Goal: Find specific page/section: Find specific page/section

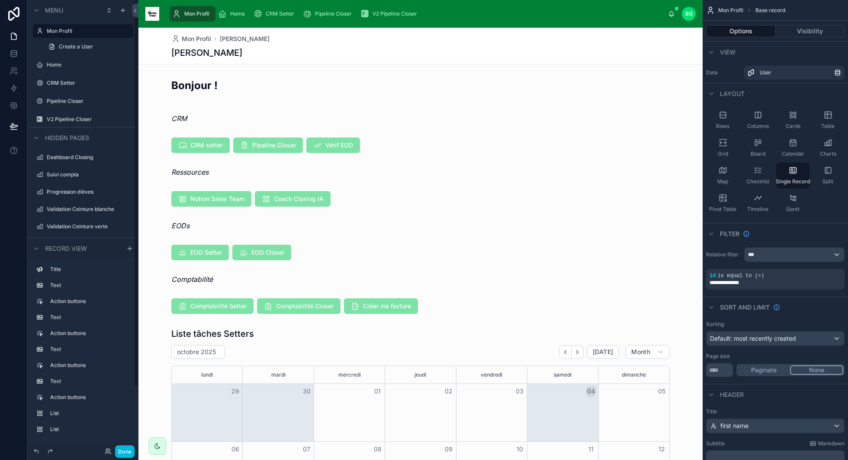
click at [254, 10] on icon "scrollable content" at bounding box center [258, 14] width 9 height 9
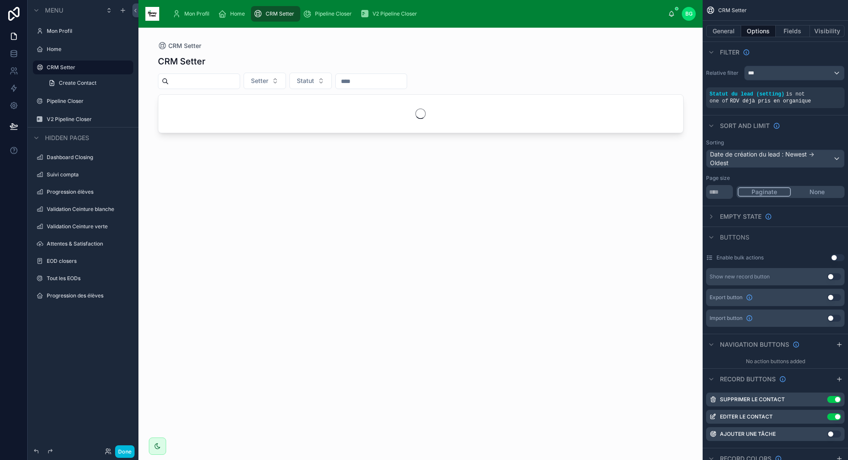
click at [238, 9] on div "Home" at bounding box center [233, 14] width 30 height 14
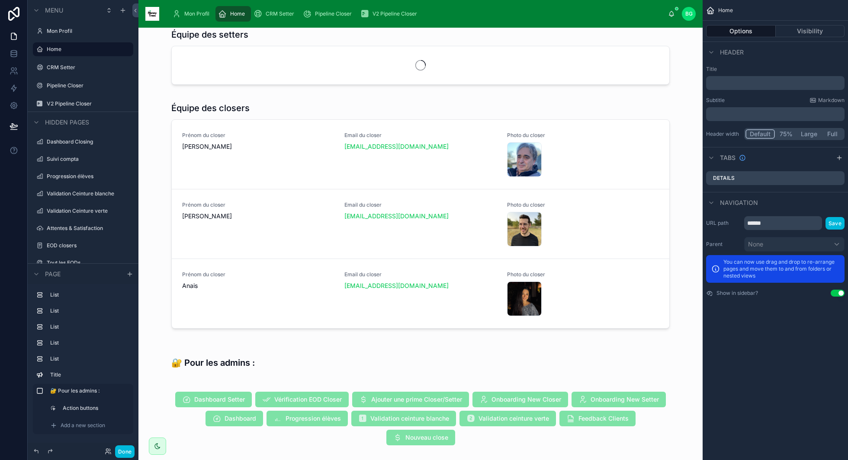
scroll to position [607, 0]
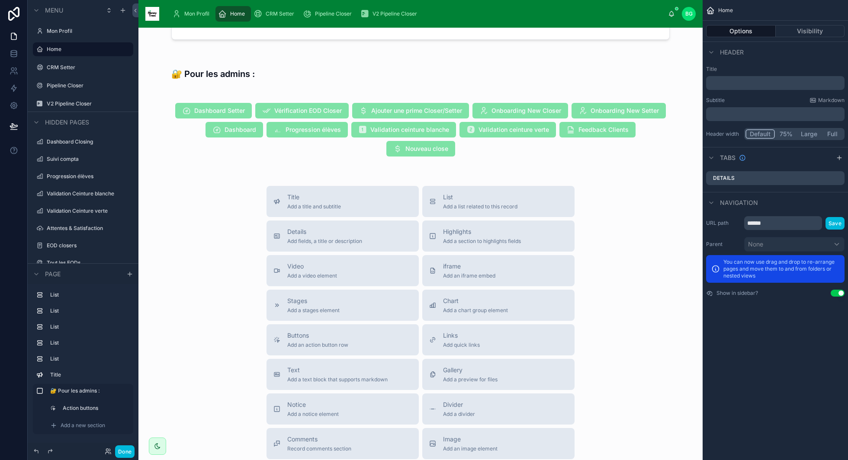
click at [518, 145] on div at bounding box center [420, 129] width 550 height 71
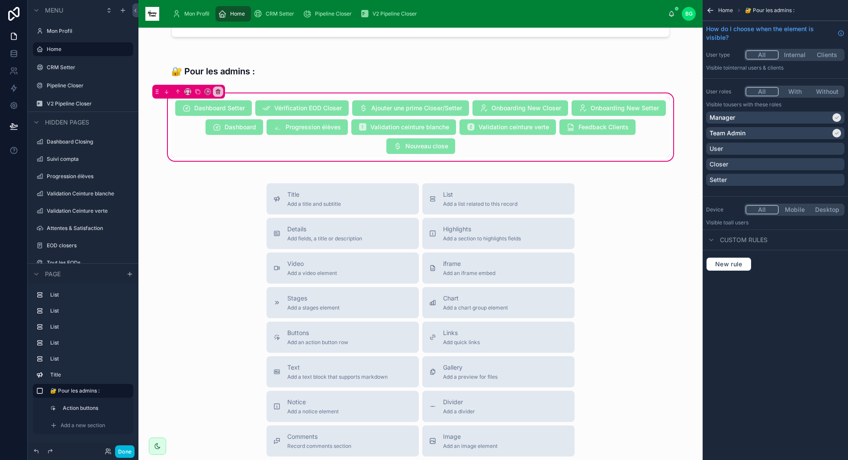
scroll to position [604, 0]
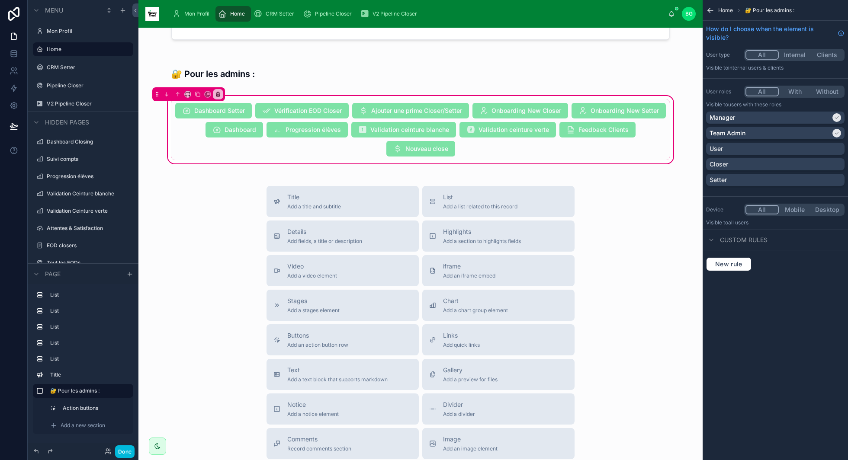
click at [535, 145] on div at bounding box center [420, 130] width 509 height 61
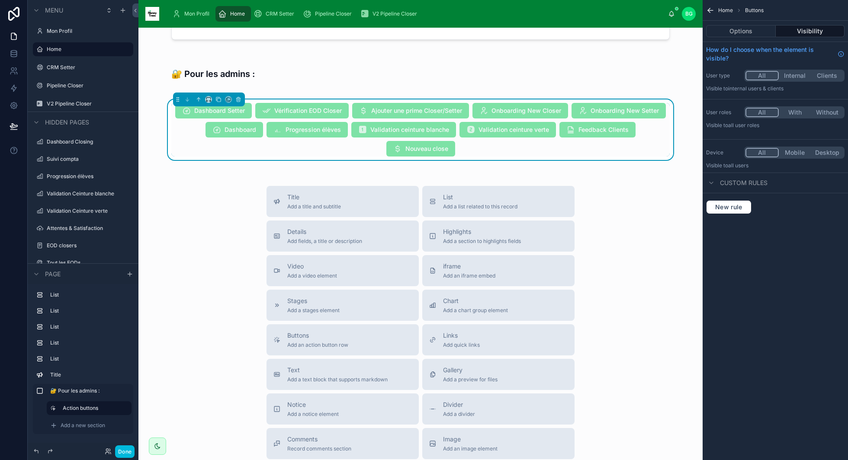
click at [753, 29] on button "Options" at bounding box center [741, 31] width 70 height 12
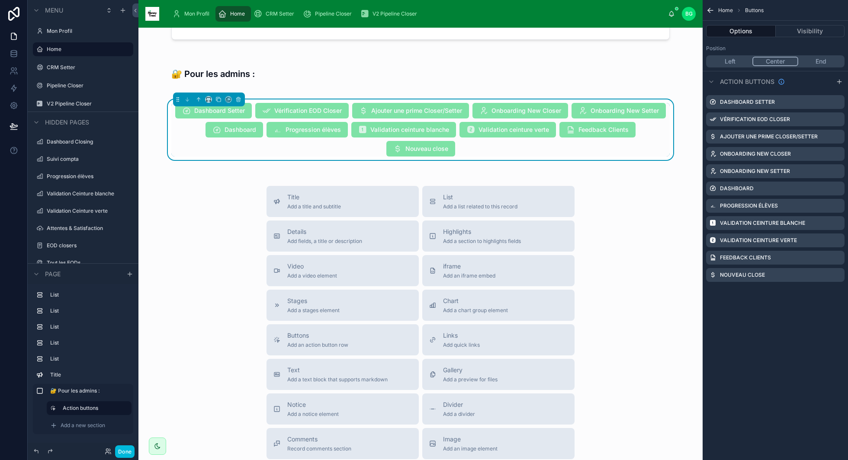
click at [837, 82] on icon "scrollable content" at bounding box center [839, 81] width 7 height 7
click at [0, 0] on icon "scrollable content" at bounding box center [0, 0] width 0 height 0
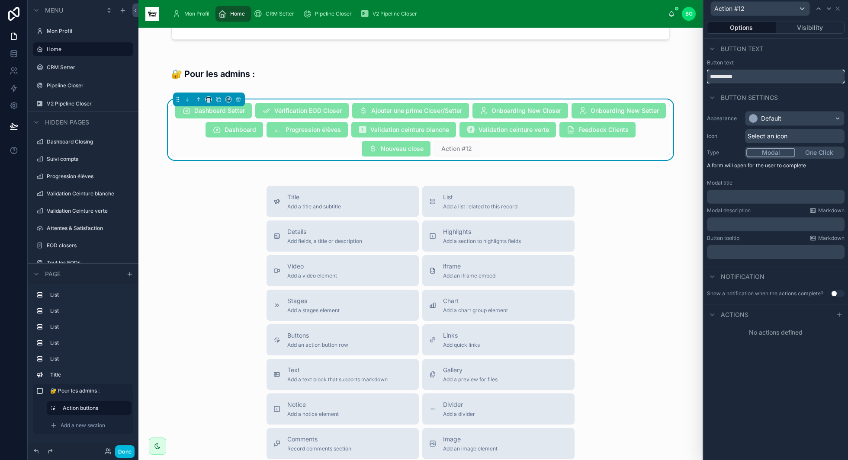
click at [794, 81] on input "**********" at bounding box center [776, 77] width 138 height 14
type input "**********"
click at [793, 139] on div "Select an icon" at bounding box center [795, 136] width 100 height 14
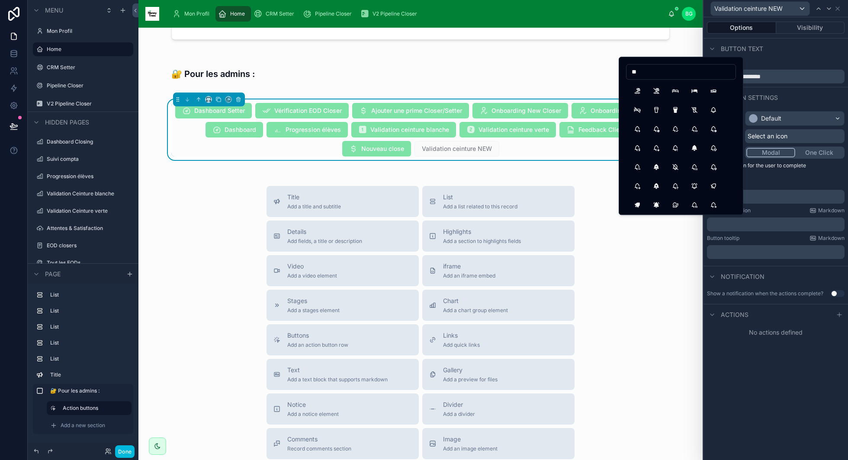
type input "*"
type input "***"
click at [633, 91] on button "NewSection" at bounding box center [638, 91] width 16 height 16
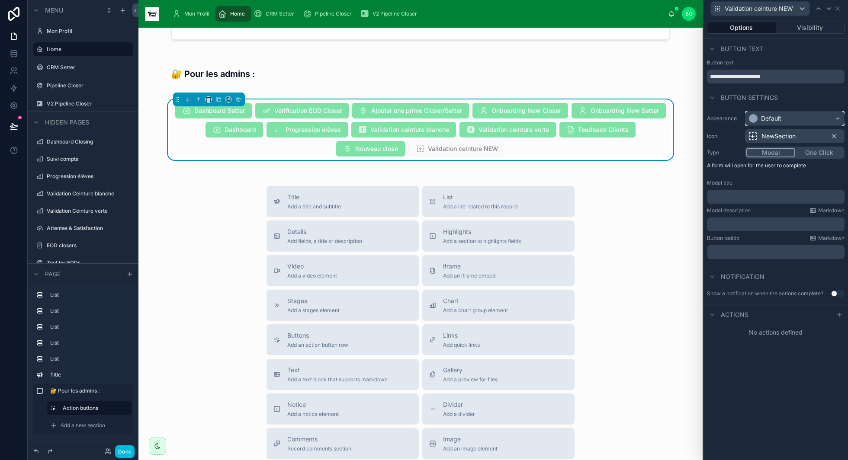
click at [788, 122] on div "Default" at bounding box center [795, 119] width 99 height 14
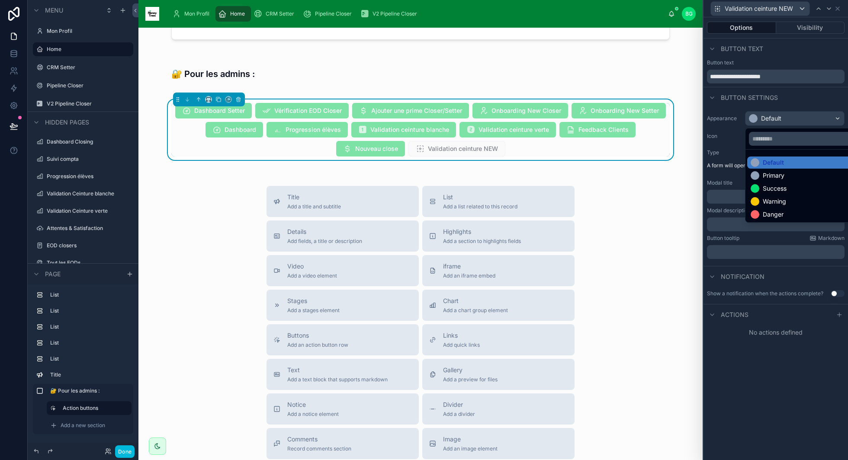
click at [785, 187] on div "Success" at bounding box center [775, 188] width 24 height 9
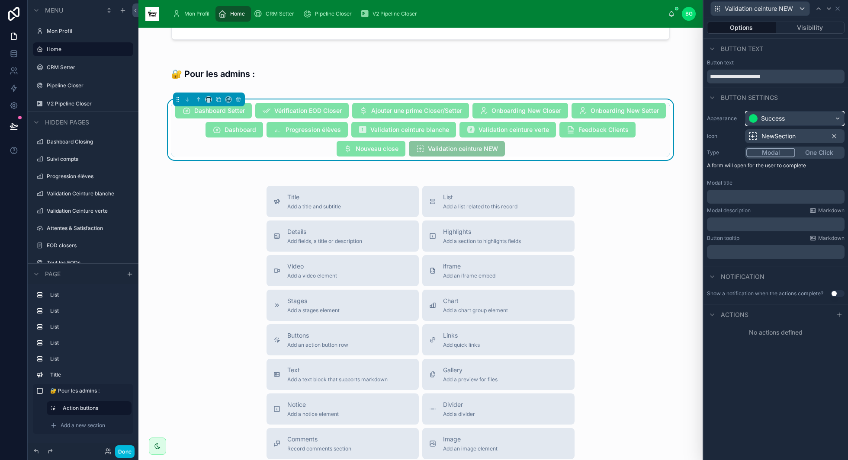
click at [801, 124] on div "Success" at bounding box center [795, 119] width 99 height 14
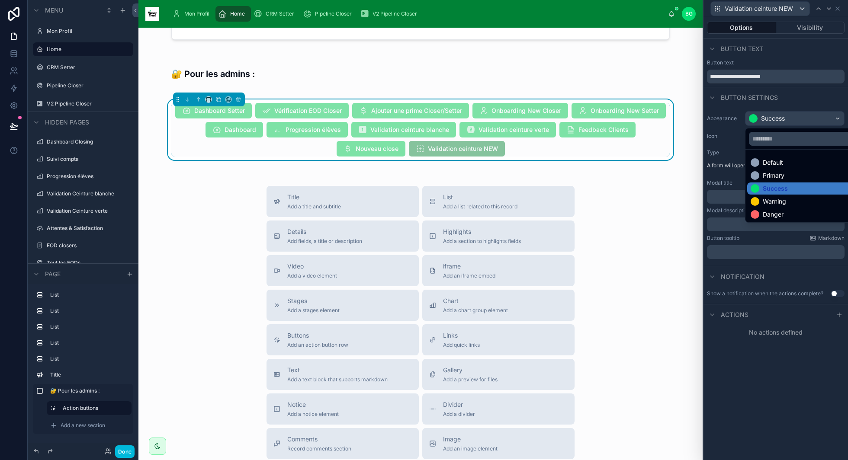
click at [784, 172] on div "Primary" at bounding box center [774, 175] width 22 height 9
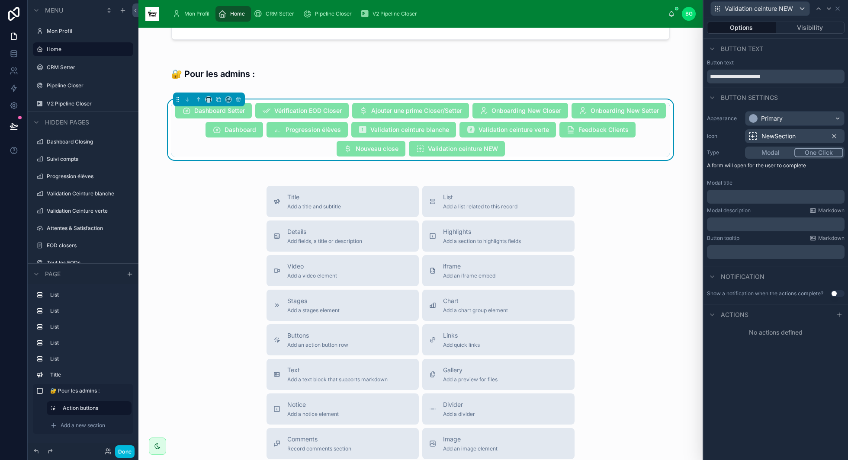
click at [815, 152] on button "One Click" at bounding box center [818, 153] width 49 height 10
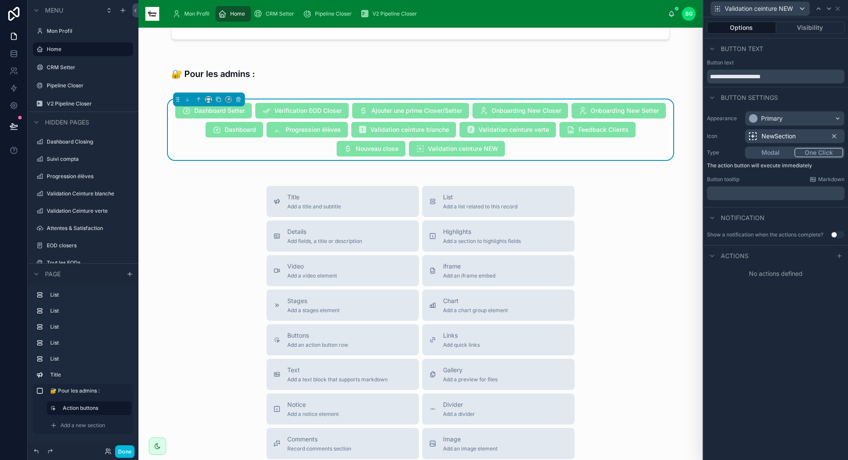
click at [840, 259] on div at bounding box center [839, 256] width 10 height 10
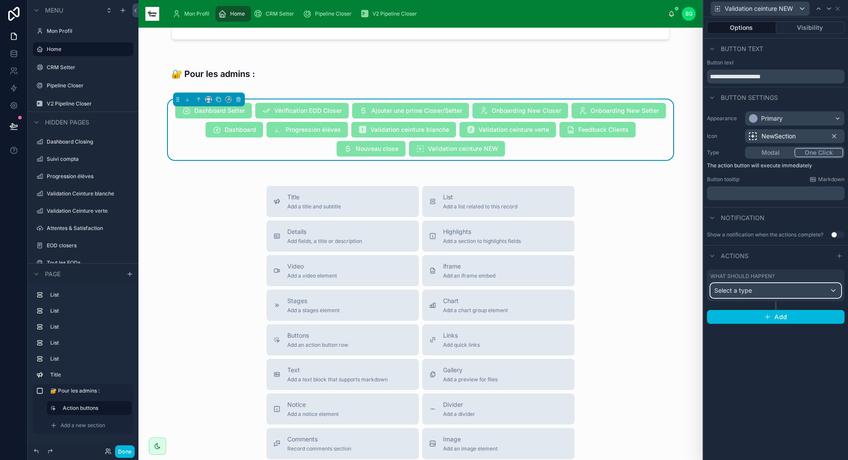
click at [773, 288] on div "Select a type" at bounding box center [776, 291] width 130 height 14
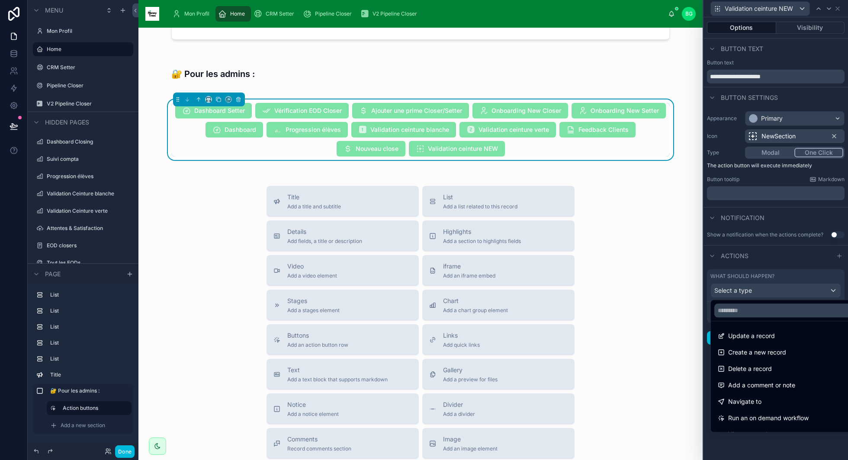
click at [755, 403] on span "Navigate to" at bounding box center [744, 402] width 33 height 10
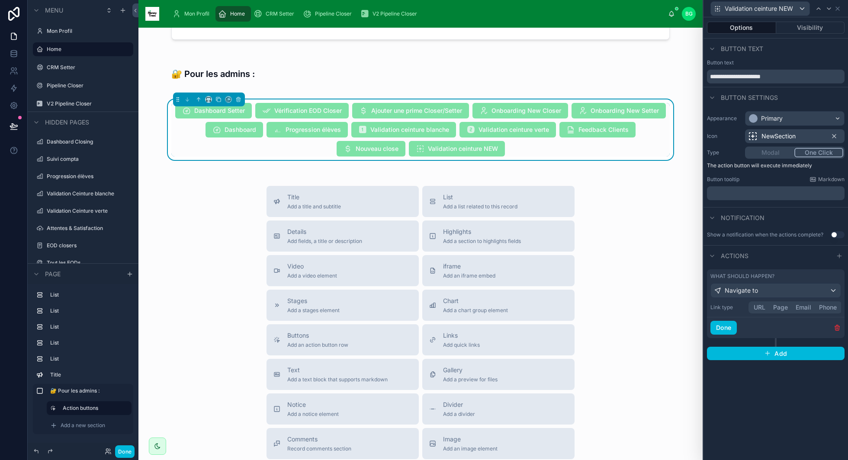
click at [779, 306] on button "Page" at bounding box center [780, 308] width 23 height 10
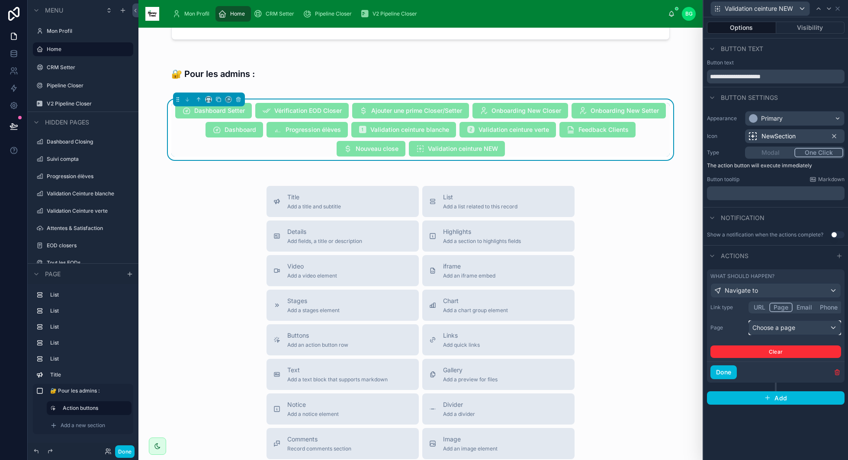
click at [773, 327] on div "Choose a page" at bounding box center [795, 328] width 92 height 14
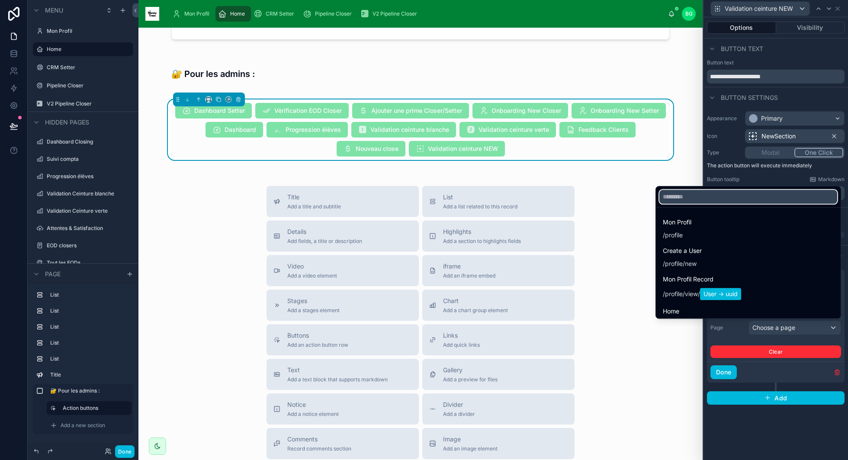
click at [743, 193] on input "text" at bounding box center [748, 197] width 178 height 14
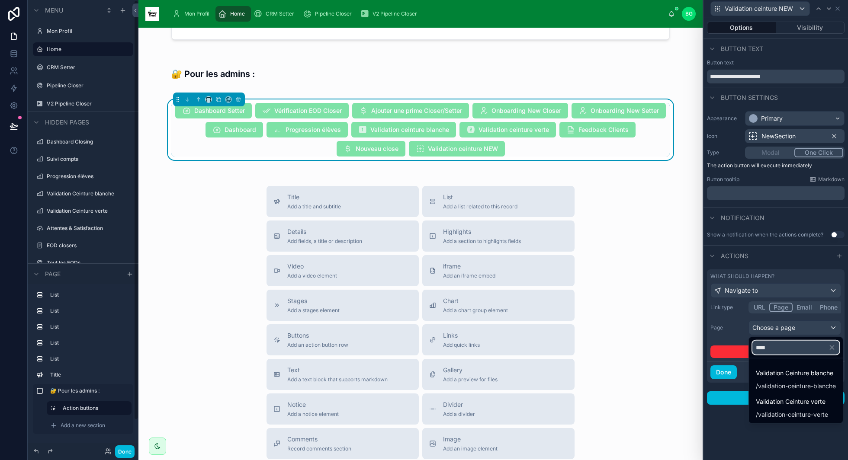
scroll to position [32, 0]
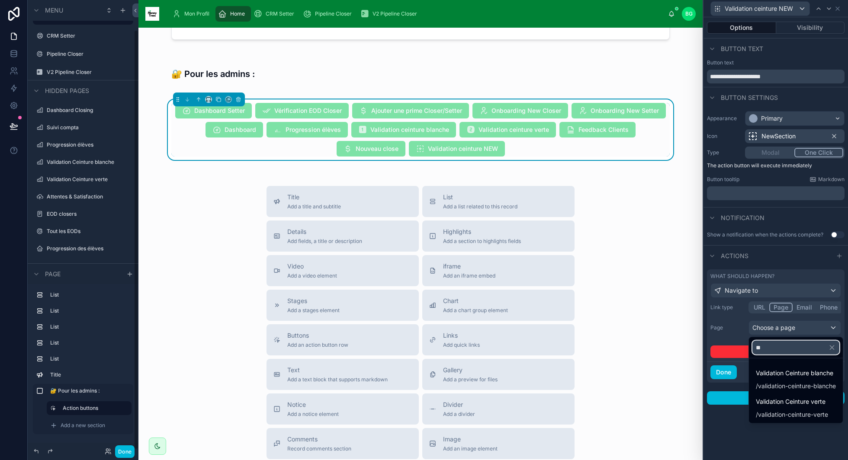
type input "*"
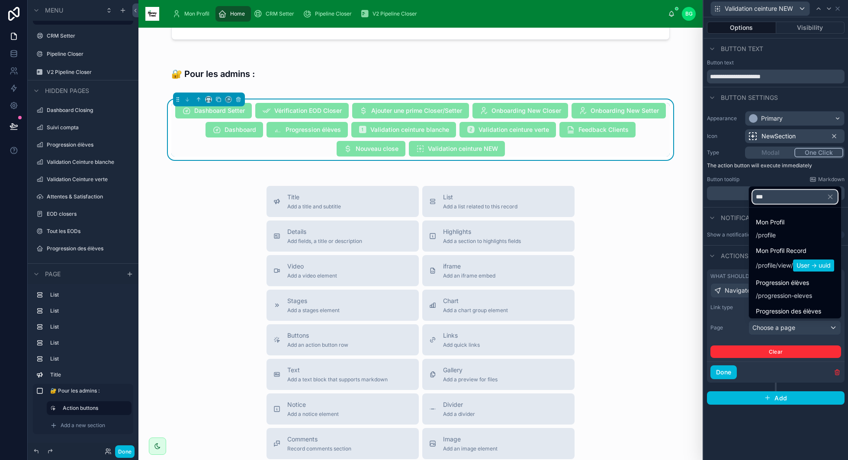
scroll to position [15, 0]
type input "***"
click at [808, 302] on div "Progression des élèves / page-14" at bounding box center [788, 303] width 65 height 23
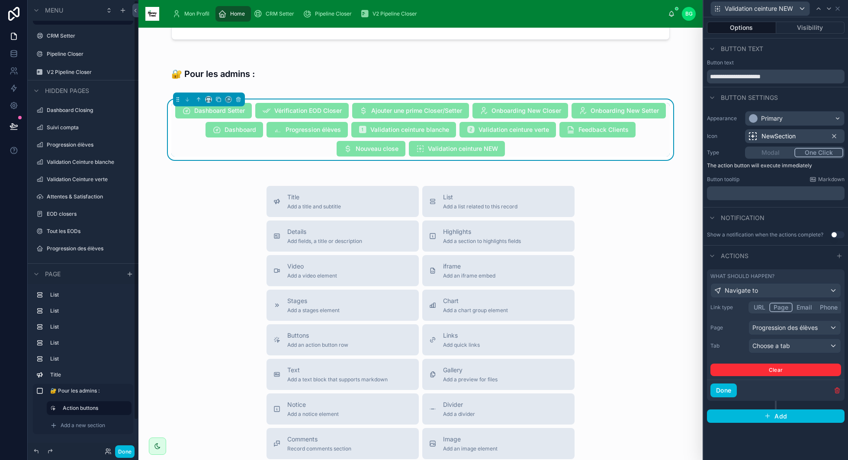
scroll to position [0, 0]
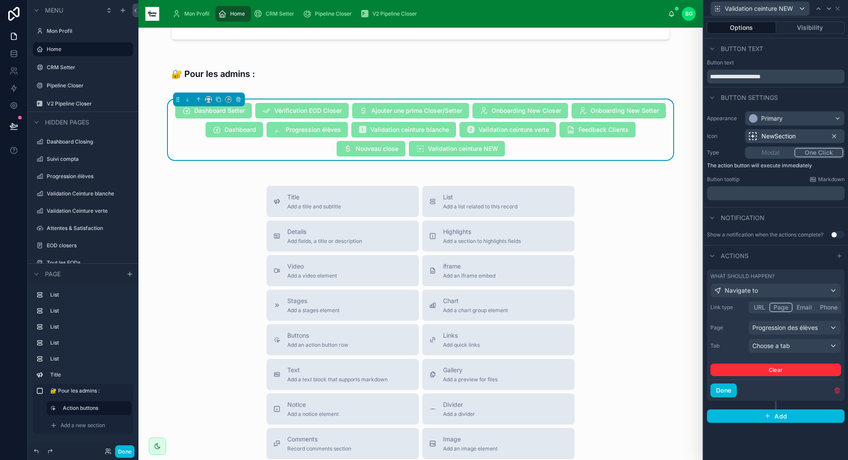
click at [721, 391] on button "Done" at bounding box center [724, 391] width 26 height 14
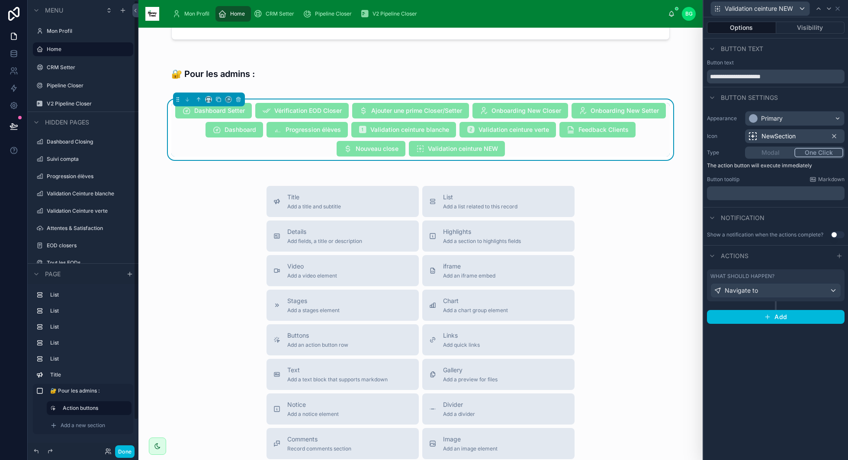
click at [123, 450] on button "Done" at bounding box center [124, 452] width 19 height 13
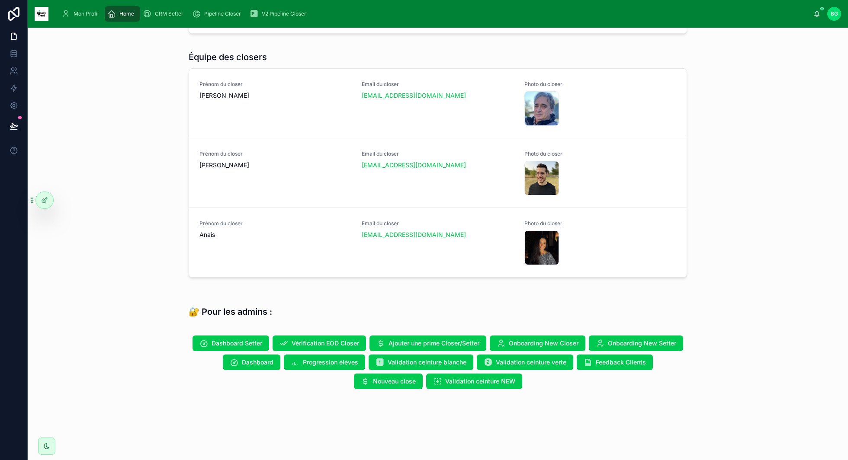
click at [452, 383] on span "Validation ceinture NEW" at bounding box center [480, 381] width 70 height 9
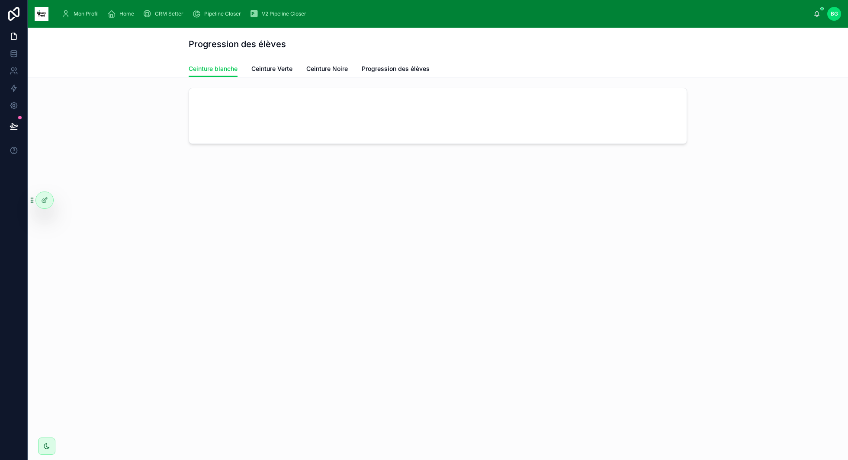
click at [290, 70] on span "Ceinture Verte" at bounding box center [271, 68] width 41 height 9
click at [325, 72] on span "Ceinture Noire" at bounding box center [327, 68] width 42 height 9
click at [375, 69] on span "Progression des élèves" at bounding box center [396, 68] width 68 height 9
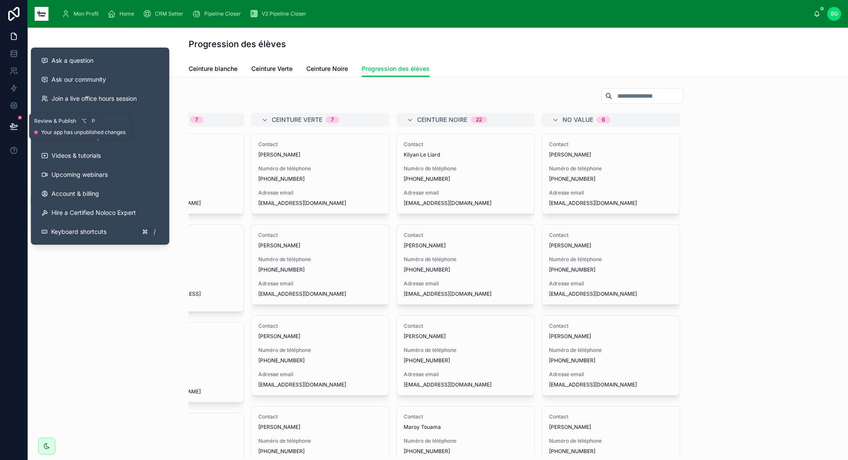
click at [20, 126] on button at bounding box center [13, 126] width 19 height 24
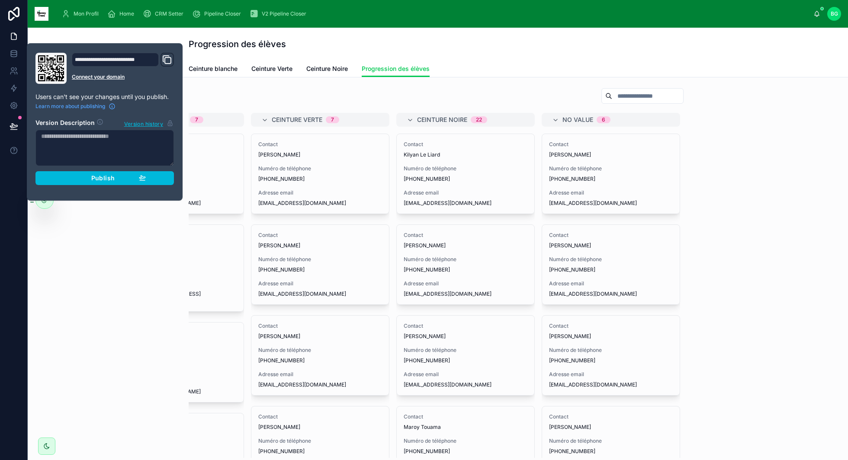
click at [79, 178] on div "Publish" at bounding box center [105, 178] width 82 height 8
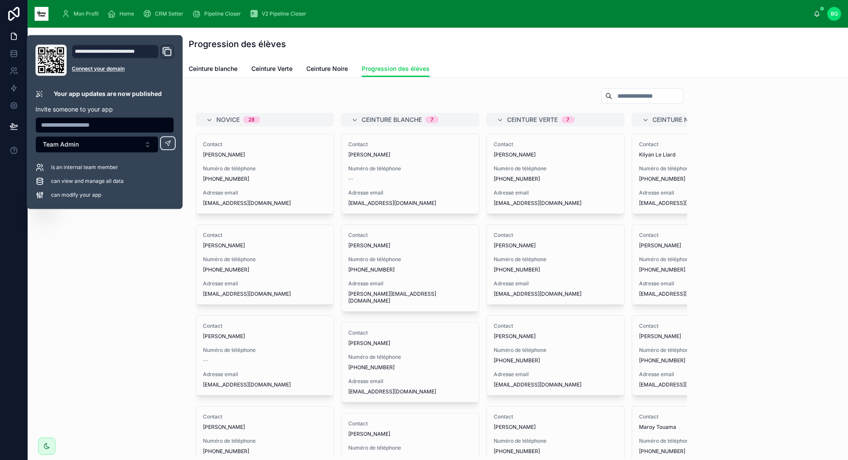
scroll to position [0, 235]
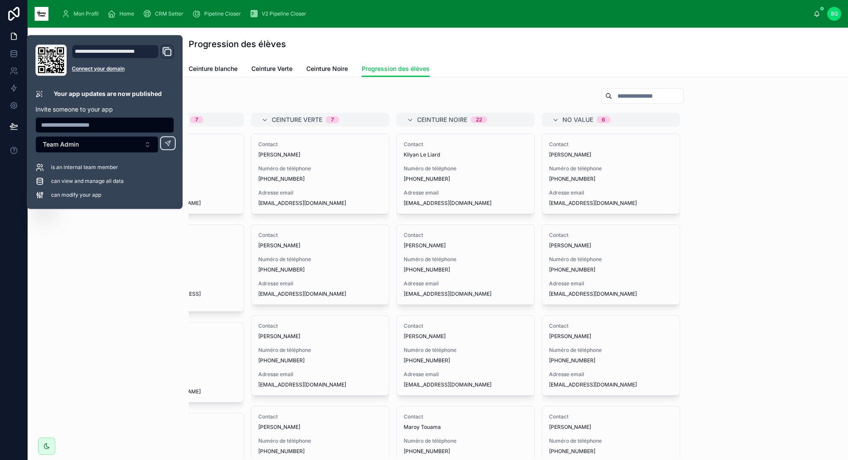
click at [733, 176] on div "Novice 28 Contact [PERSON_NAME] Numéro de téléphone [PHONE_NUMBER] Adresse emai…" at bounding box center [438, 272] width 807 height 377
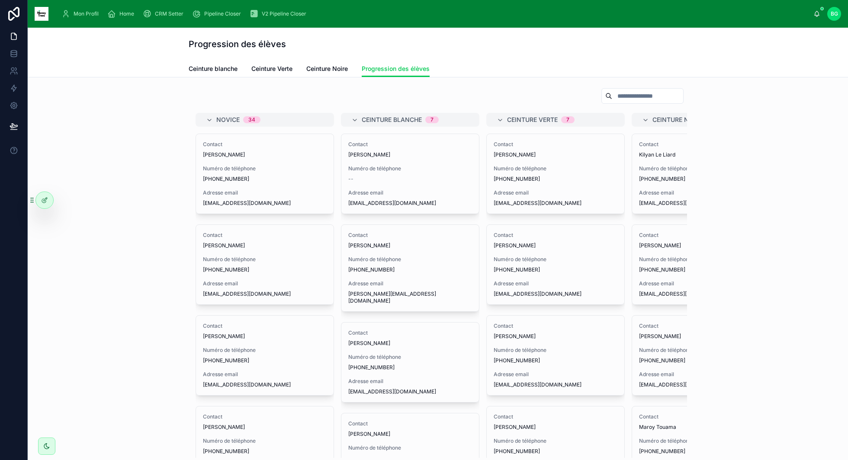
click at [637, 96] on input "text" at bounding box center [647, 96] width 71 height 12
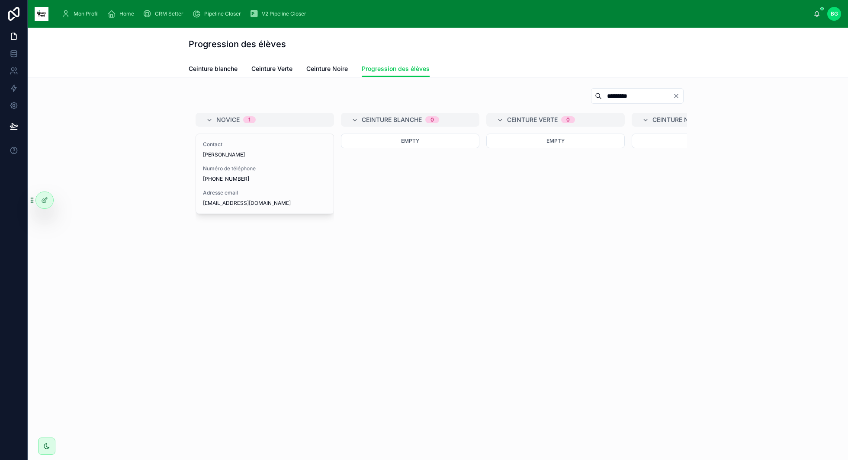
click at [640, 96] on input "*********" at bounding box center [637, 96] width 71 height 12
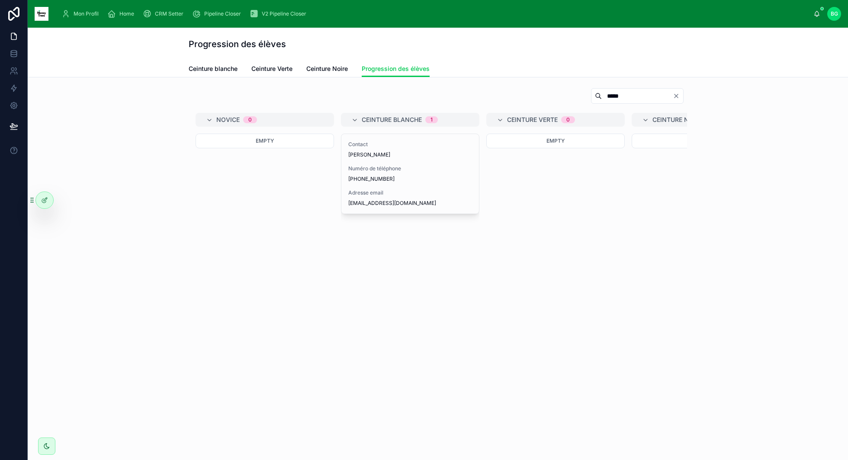
click at [616, 101] on input "*****" at bounding box center [637, 96] width 71 height 12
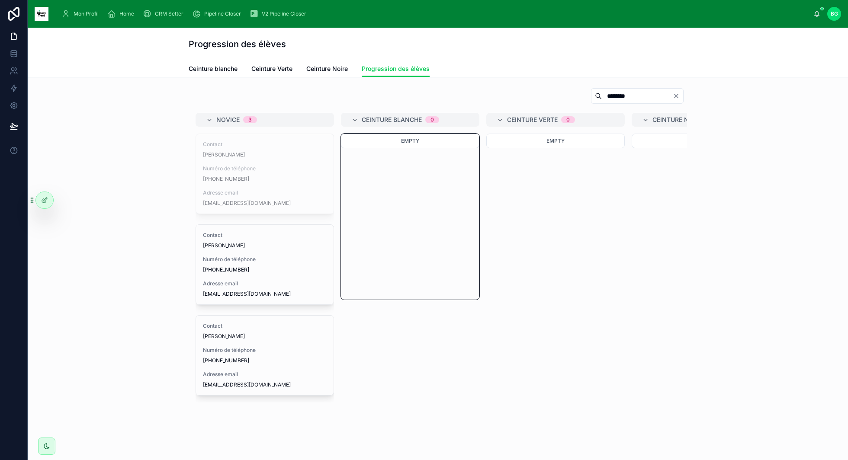
drag, startPoint x: 279, startPoint y: 166, endPoint x: 400, endPoint y: 167, distance: 121.6
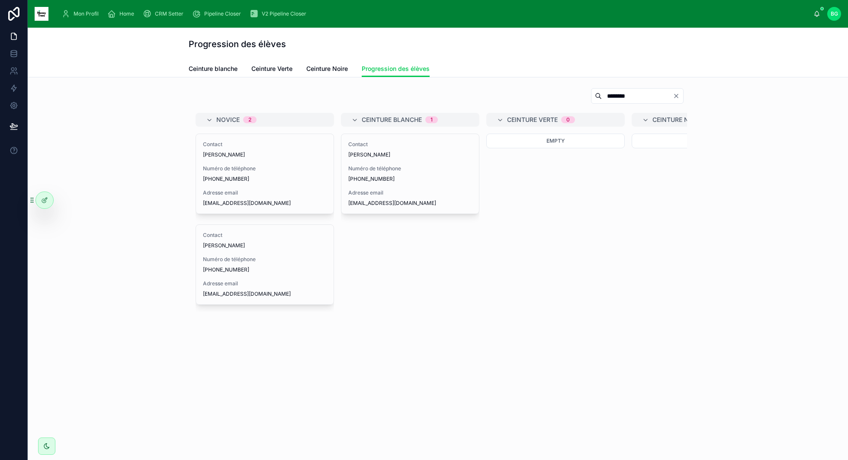
click at [646, 94] on input "********" at bounding box center [637, 96] width 71 height 12
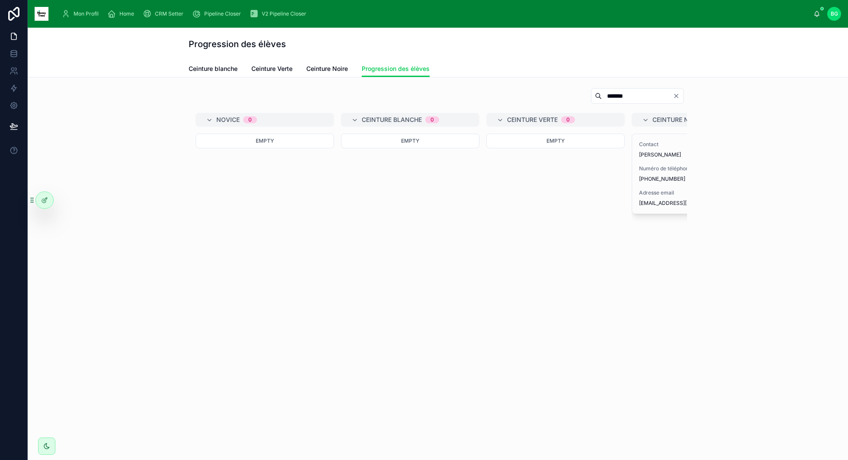
click at [654, 95] on input "*******" at bounding box center [637, 96] width 71 height 12
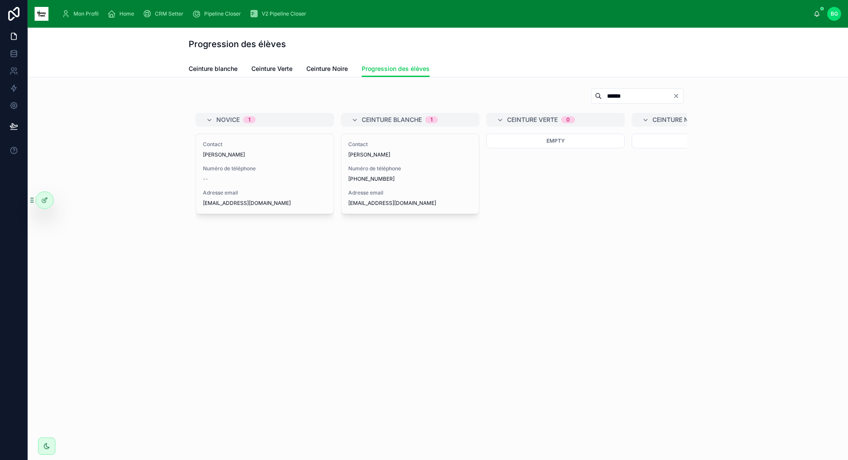
click at [632, 93] on input "******" at bounding box center [637, 96] width 71 height 12
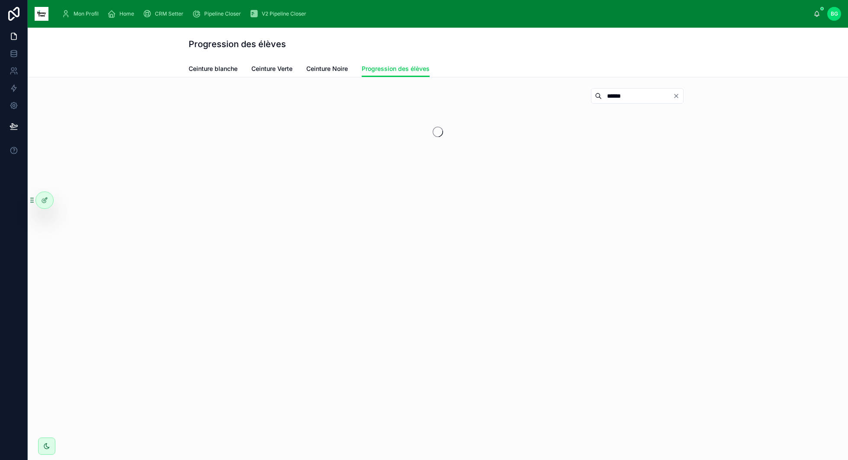
type input "******"
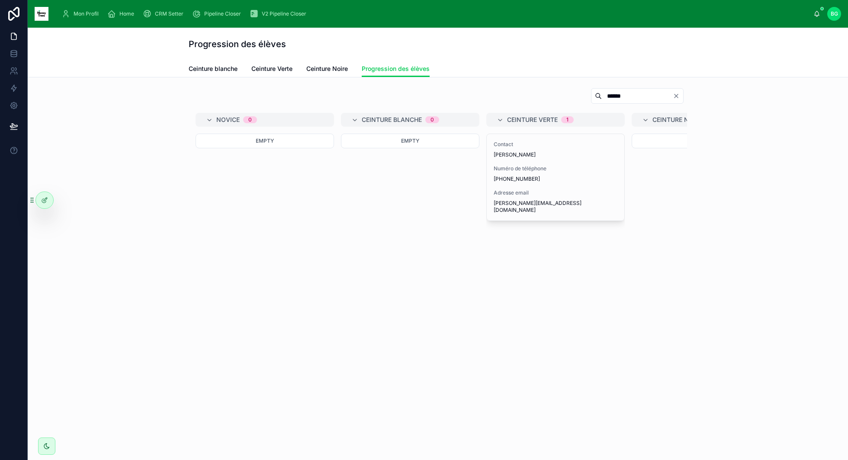
click at [673, 99] on icon "Clear" at bounding box center [676, 96] width 7 height 7
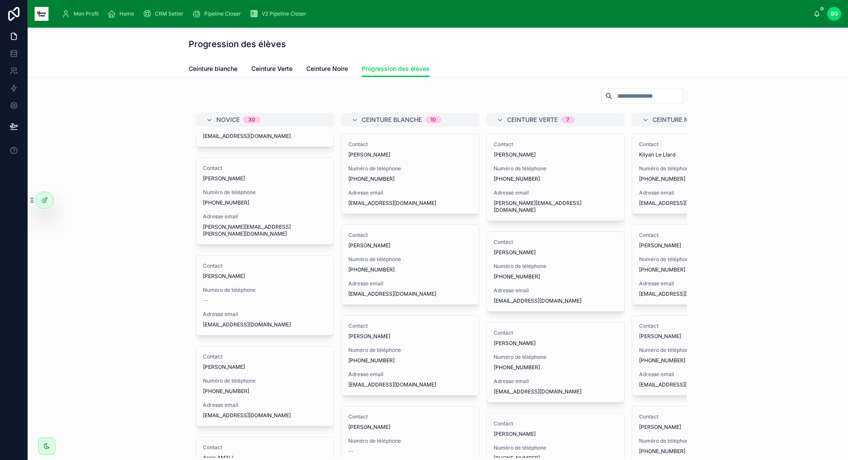
scroll to position [2389, 0]
